Goal: Task Accomplishment & Management: Use online tool/utility

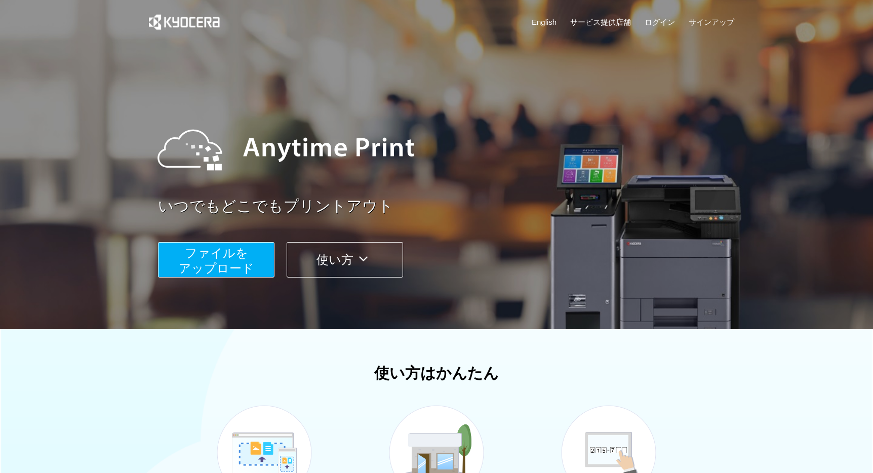
click at [252, 257] on button "ファイルを ​​アップロード" at bounding box center [216, 259] width 116 height 35
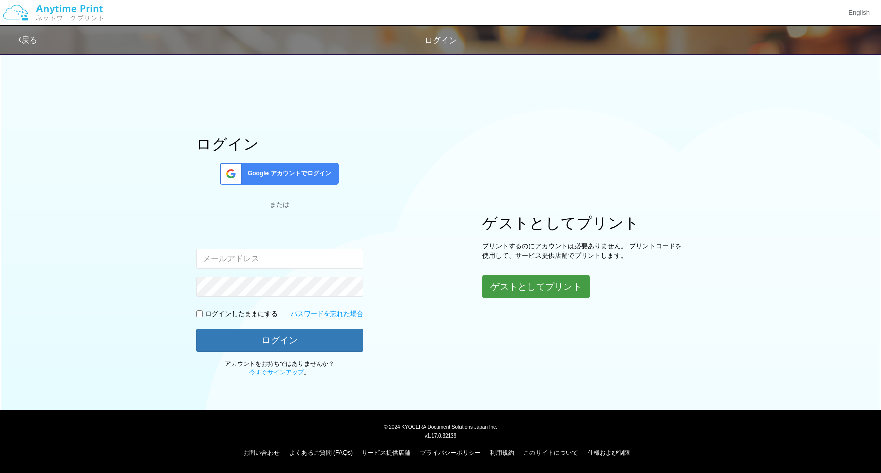
click at [492, 286] on button "ゲストとしてプリント" at bounding box center [535, 286] width 107 height 22
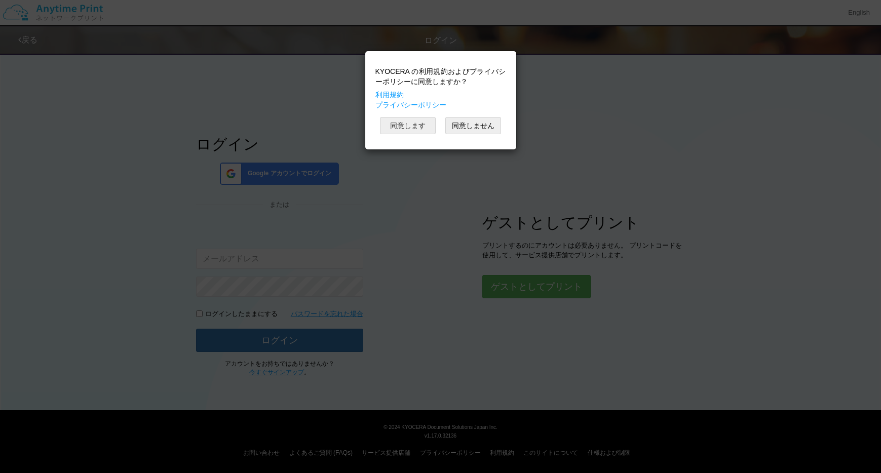
click at [415, 124] on button "同意します" at bounding box center [408, 125] width 56 height 17
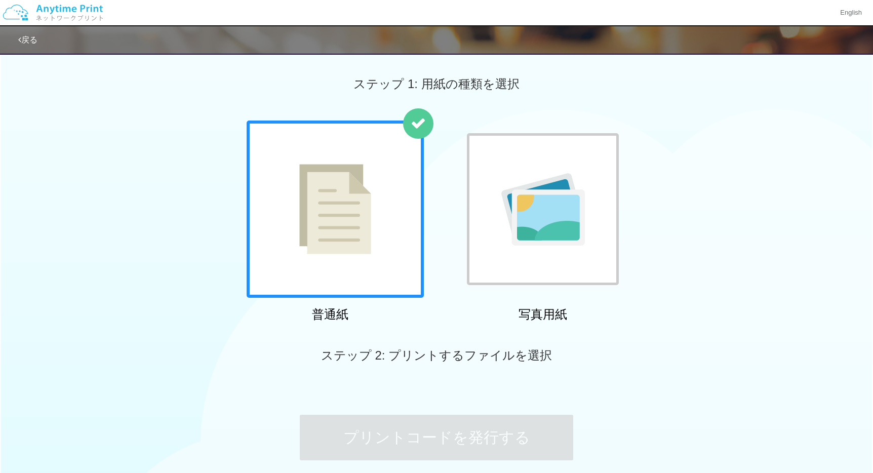
click at [362, 242] on img at bounding box center [335, 209] width 72 height 90
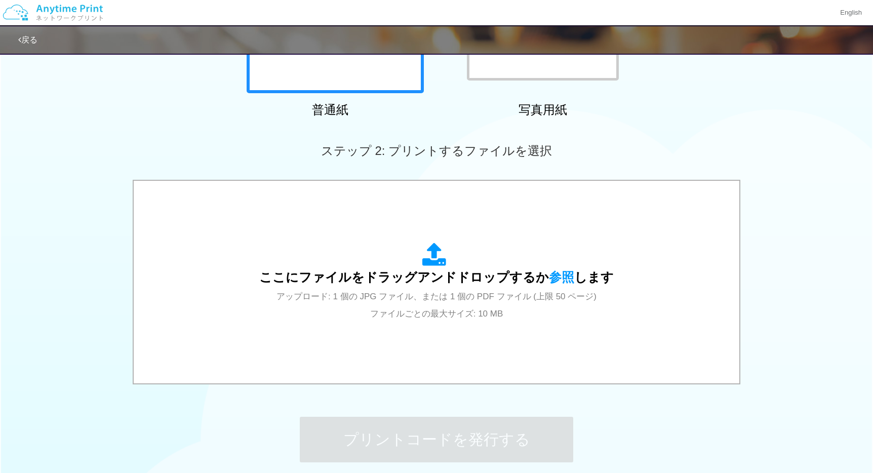
scroll to position [256, 0]
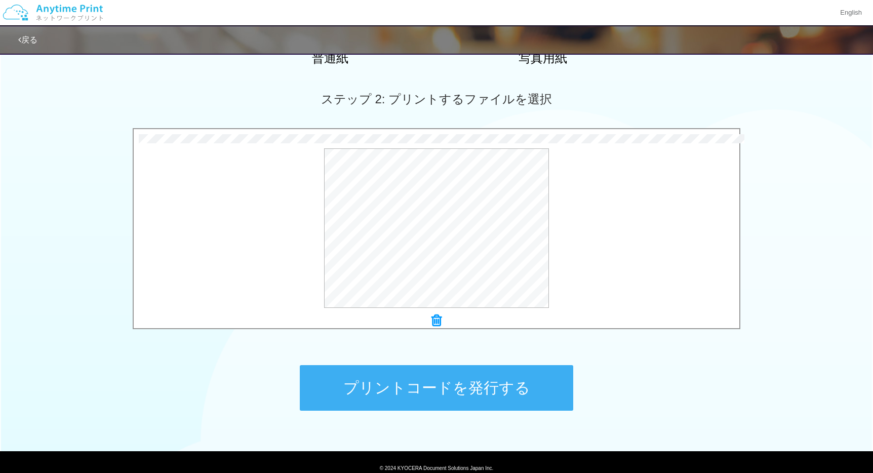
click at [387, 376] on button "プリントコードを発行する" at bounding box center [436, 388] width 273 height 46
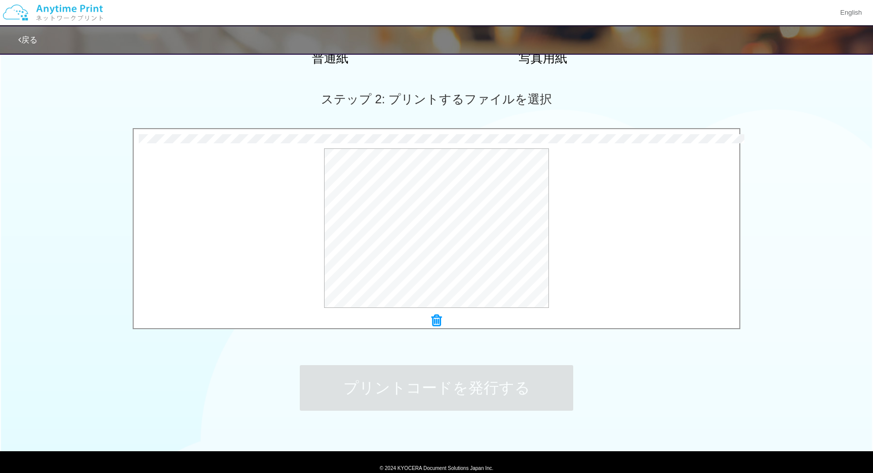
scroll to position [0, 0]
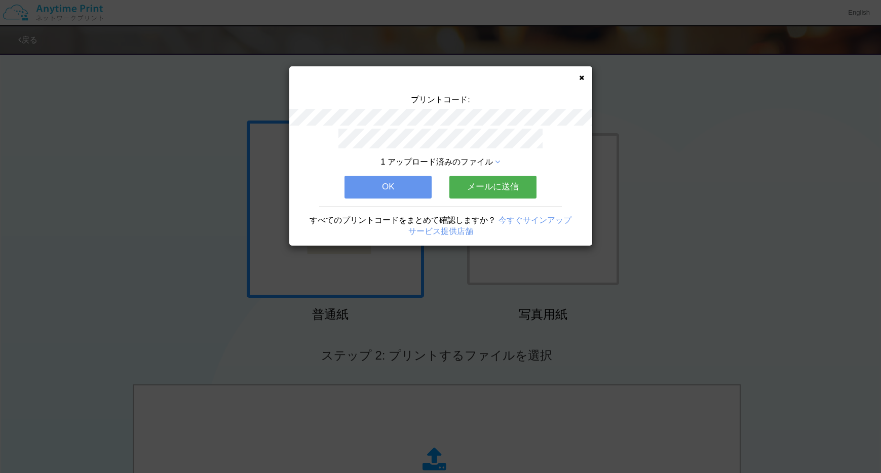
click at [392, 187] on button "OK" at bounding box center [387, 187] width 87 height 22
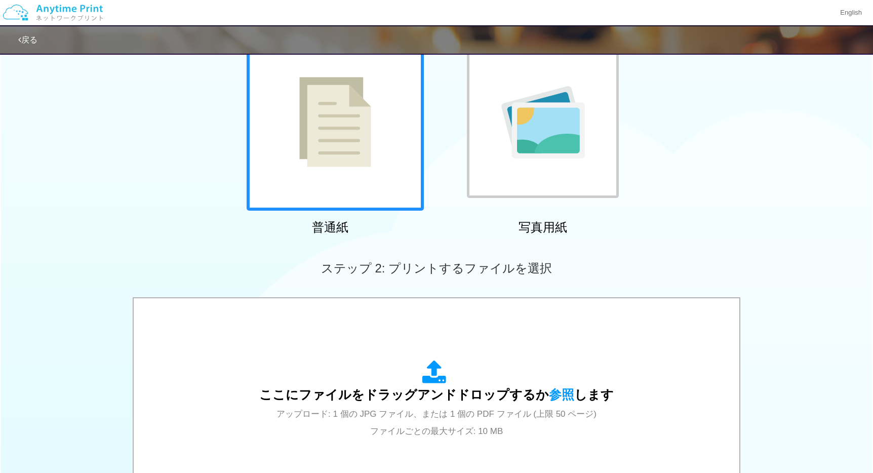
scroll to position [197, 0]
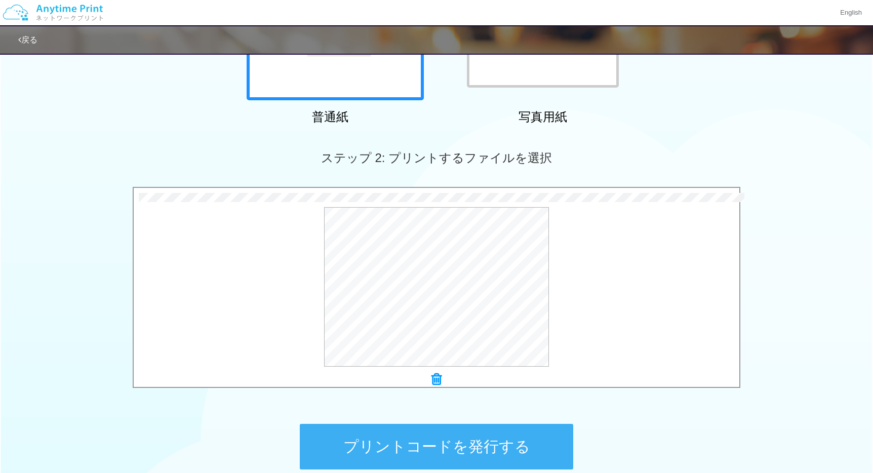
click at [477, 442] on button "プリントコードを発行する" at bounding box center [436, 447] width 273 height 46
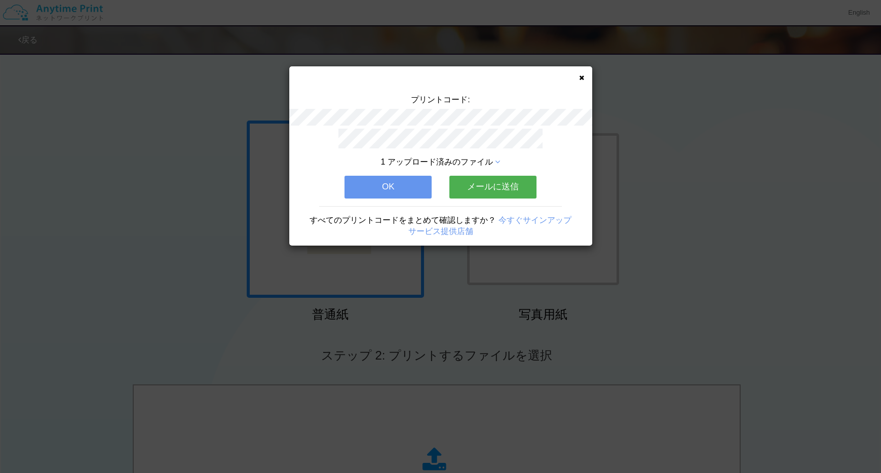
click at [385, 195] on button "OK" at bounding box center [387, 187] width 87 height 22
